Goal: Information Seeking & Learning: Learn about a topic

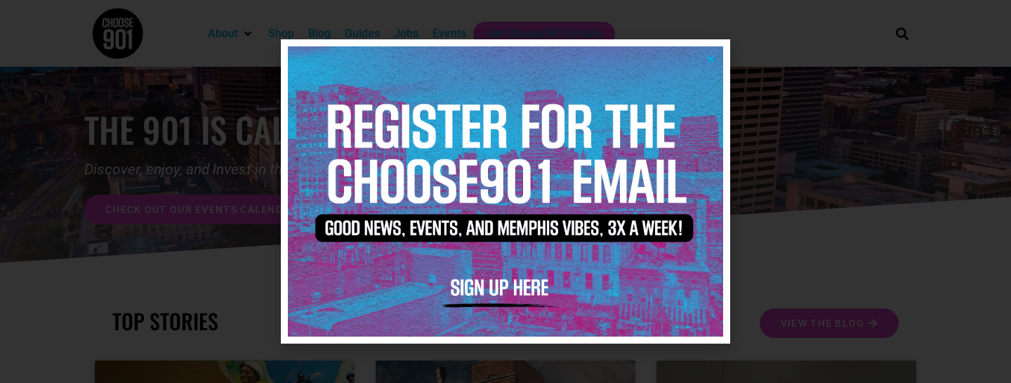
click at [715, 58] on icon "Close" at bounding box center [710, 58] width 11 height 11
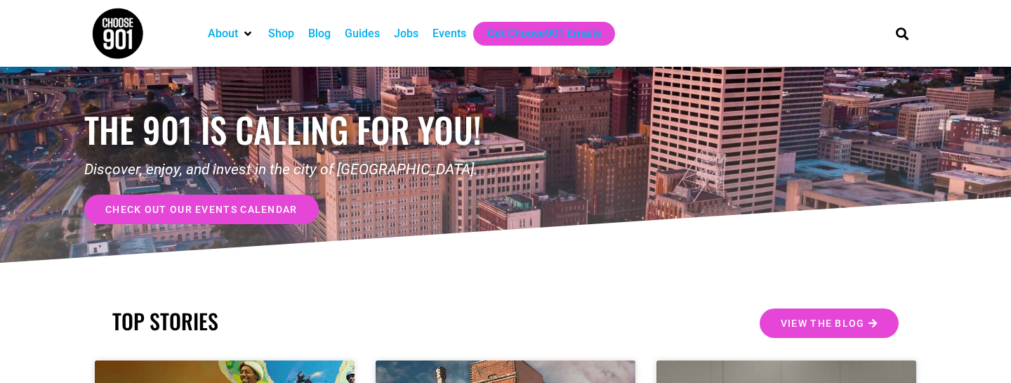
click at [409, 35] on div "Jobs" at bounding box center [406, 33] width 25 height 17
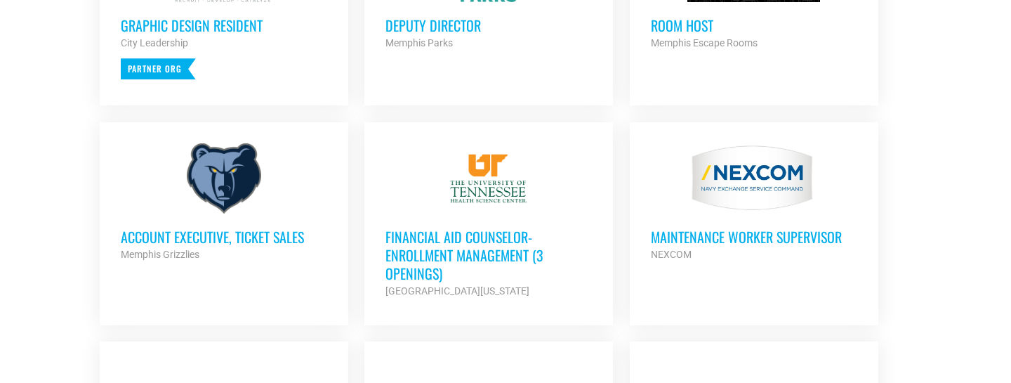
scroll to position [732, 0]
click at [434, 246] on h3 "Financial Aid Counselor-Enrollment Management (3 Openings)" at bounding box center [488, 255] width 206 height 55
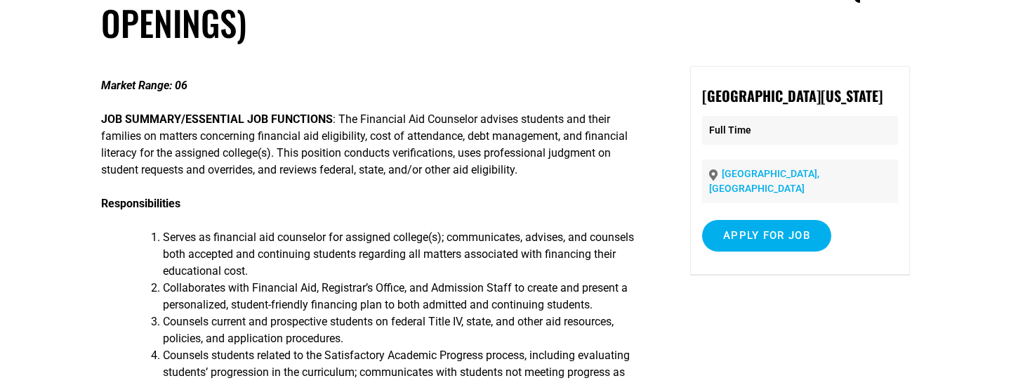
scroll to position [128, 0]
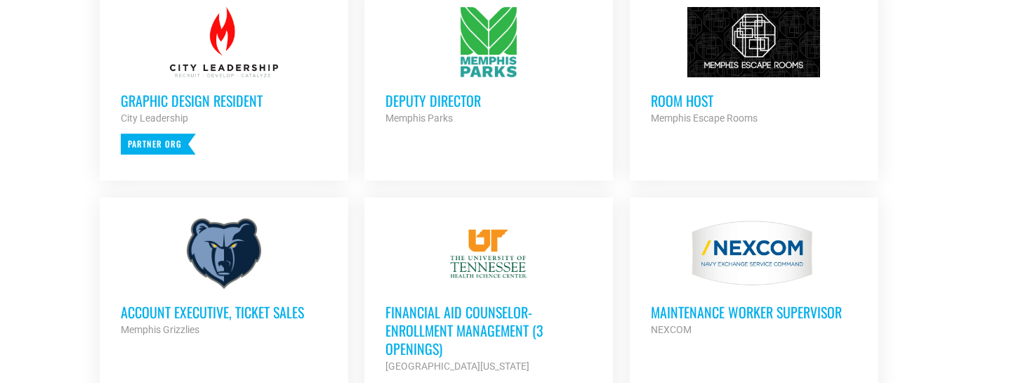
scroll to position [657, 0]
click at [434, 100] on h3 "Deputy Director" at bounding box center [488, 101] width 206 height 18
